Goal: Information Seeking & Learning: Learn about a topic

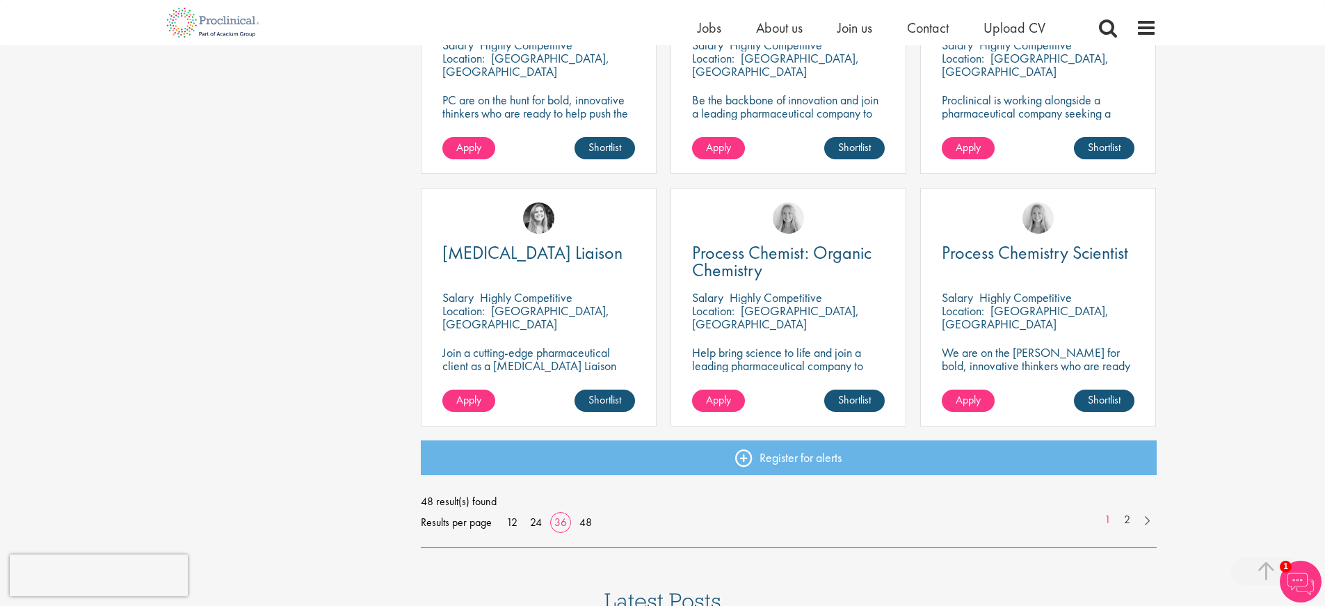
scroll to position [2909, 0]
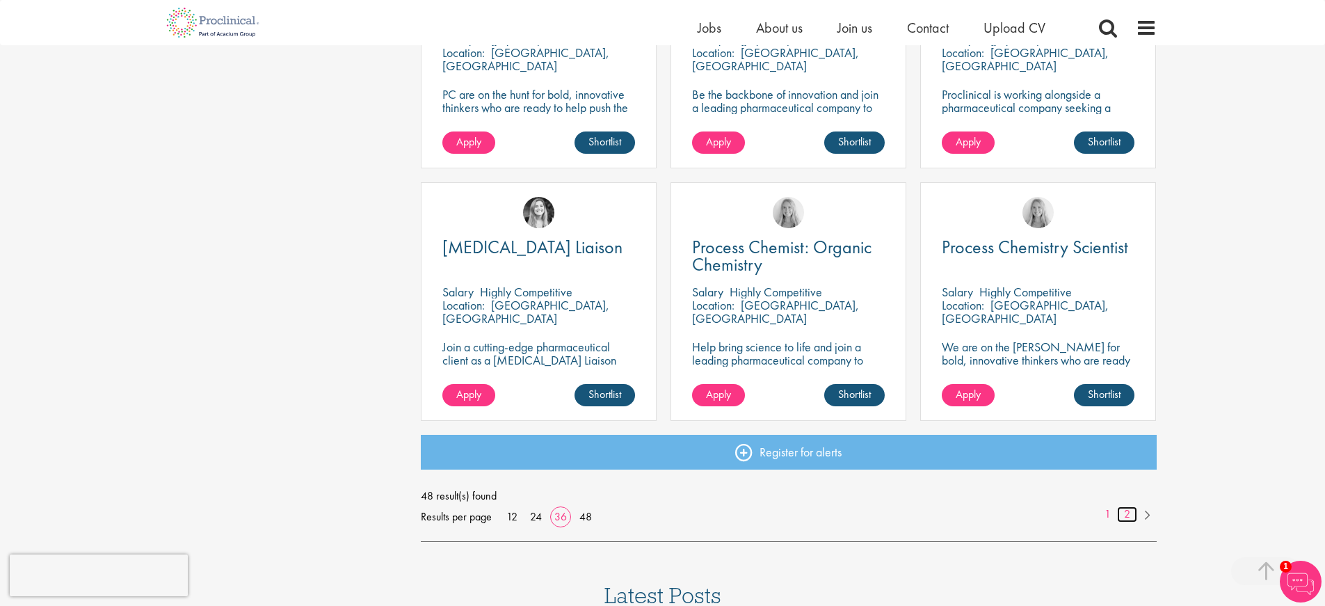
click at [1126, 515] on link "2" at bounding box center [1127, 514] width 20 height 16
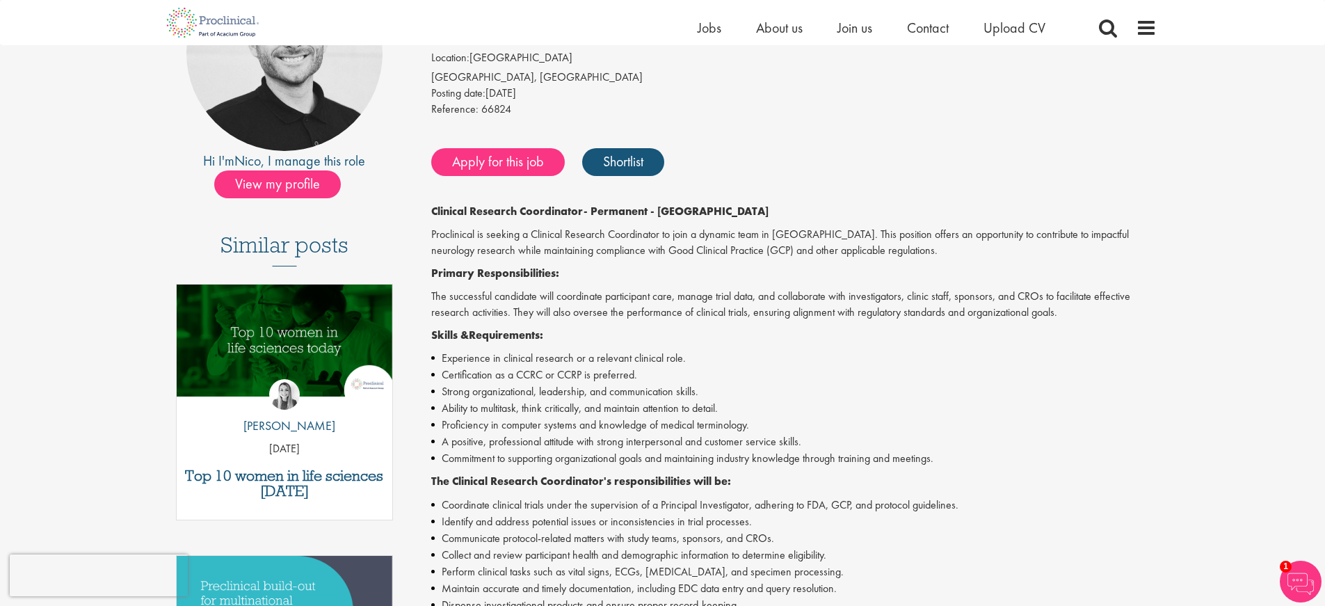
scroll to position [203, 0]
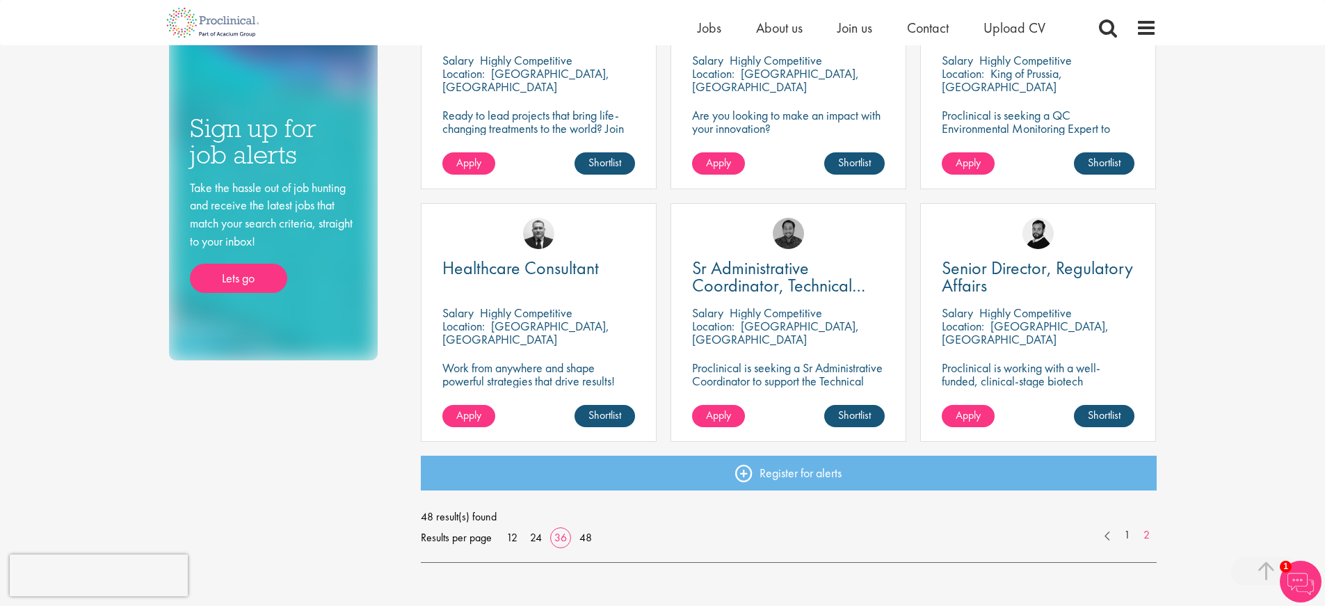
scroll to position [970, 0]
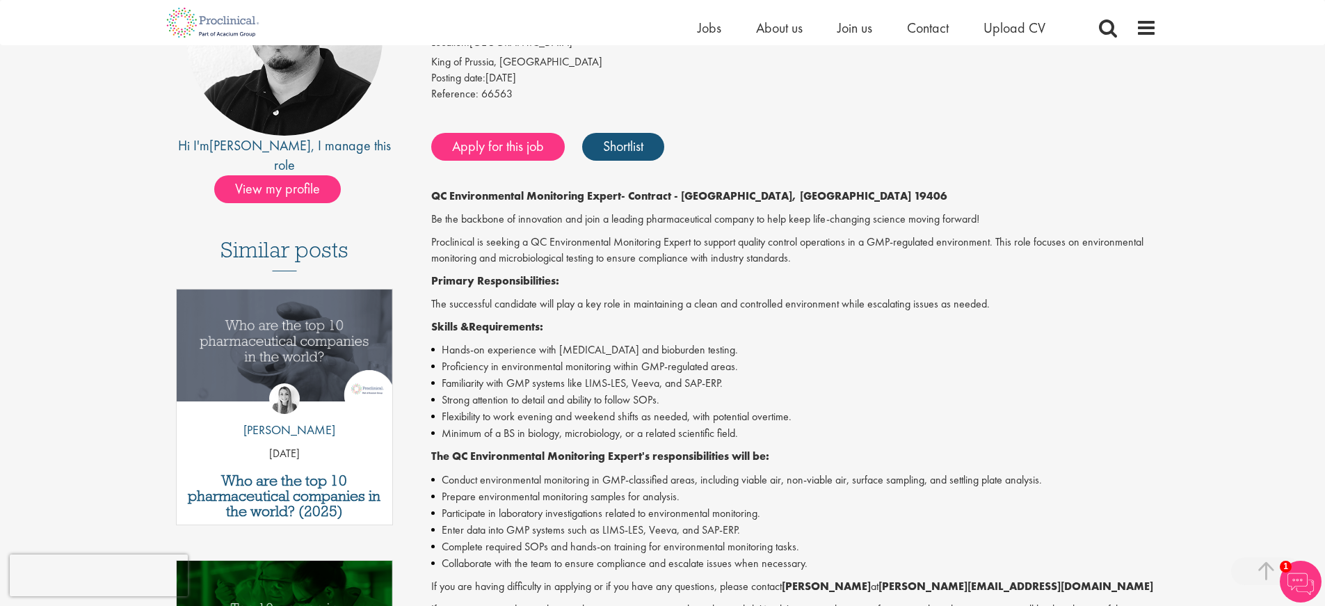
scroll to position [227, 0]
